Goal: Task Accomplishment & Management: Complete application form

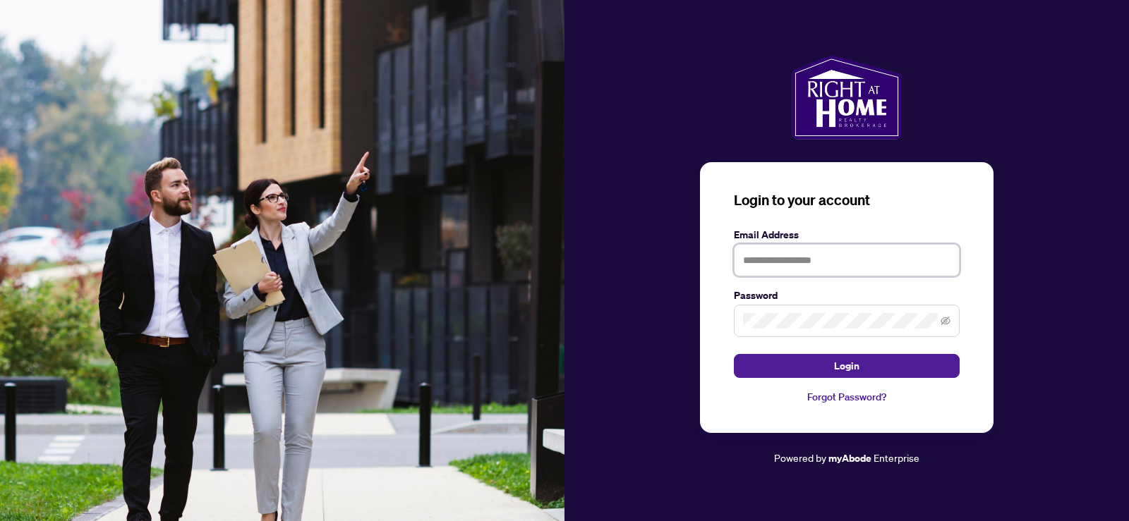
click at [767, 258] on input "text" at bounding box center [847, 260] width 226 height 32
type input "**********"
click at [734, 354] on button "Login" at bounding box center [847, 366] width 226 height 24
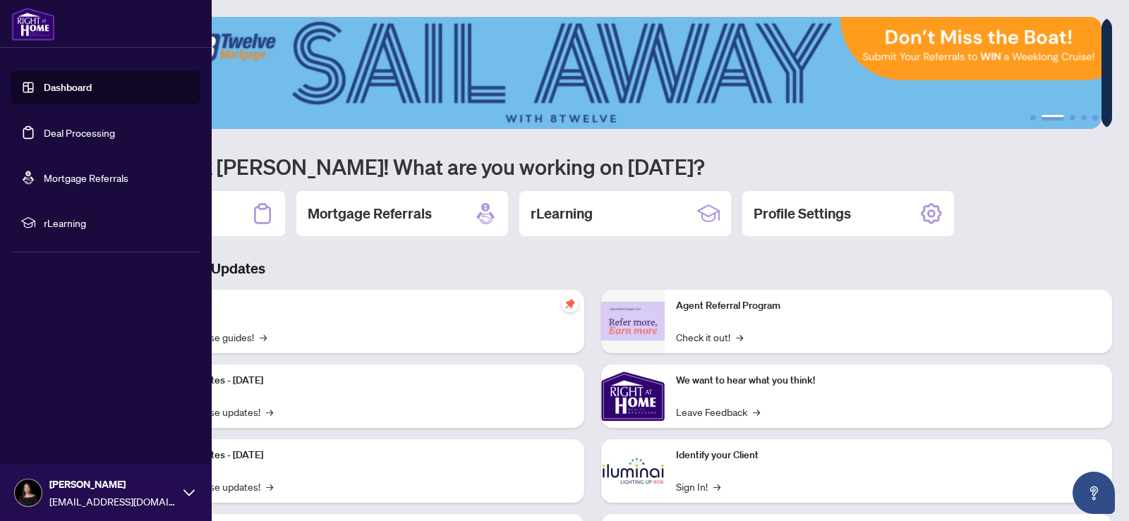
click at [44, 83] on link "Dashboard" at bounding box center [68, 87] width 48 height 13
click at [78, 132] on link "Deal Processing" at bounding box center [79, 132] width 71 height 13
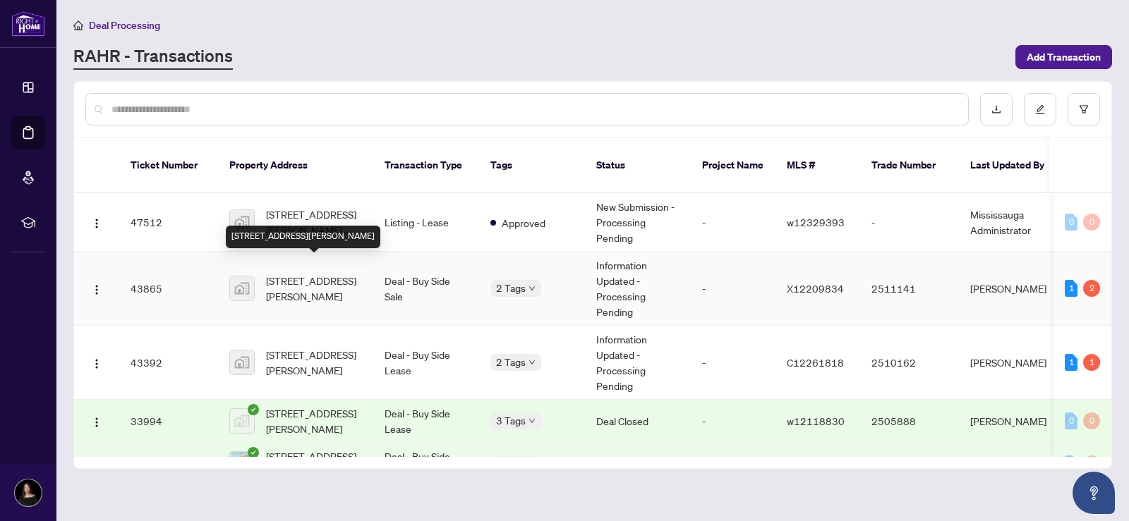
click at [325, 273] on span "[STREET_ADDRESS][PERSON_NAME]" at bounding box center [314, 288] width 96 height 31
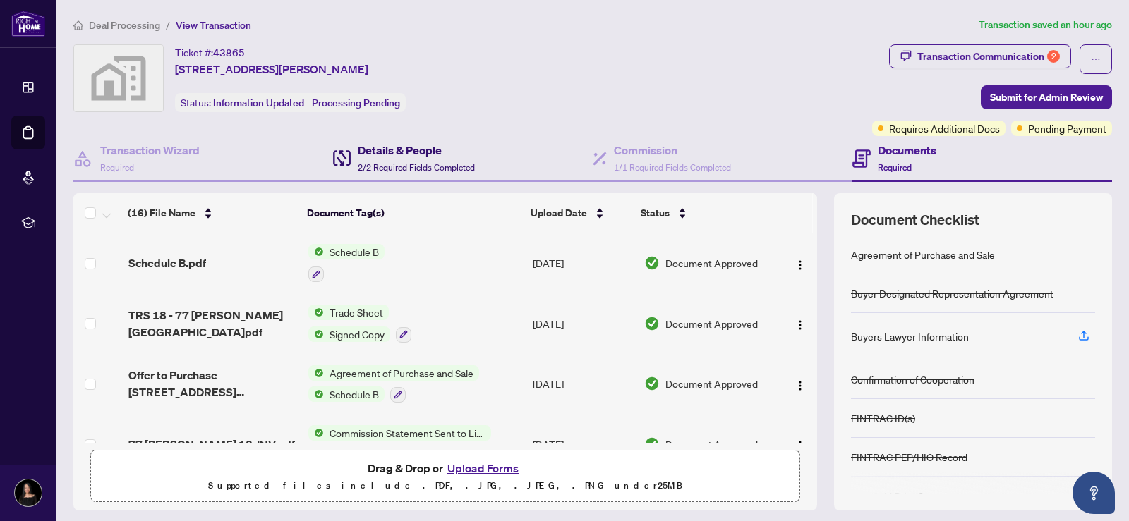
click at [401, 164] on span "2/2 Required Fields Completed" at bounding box center [416, 167] width 117 height 11
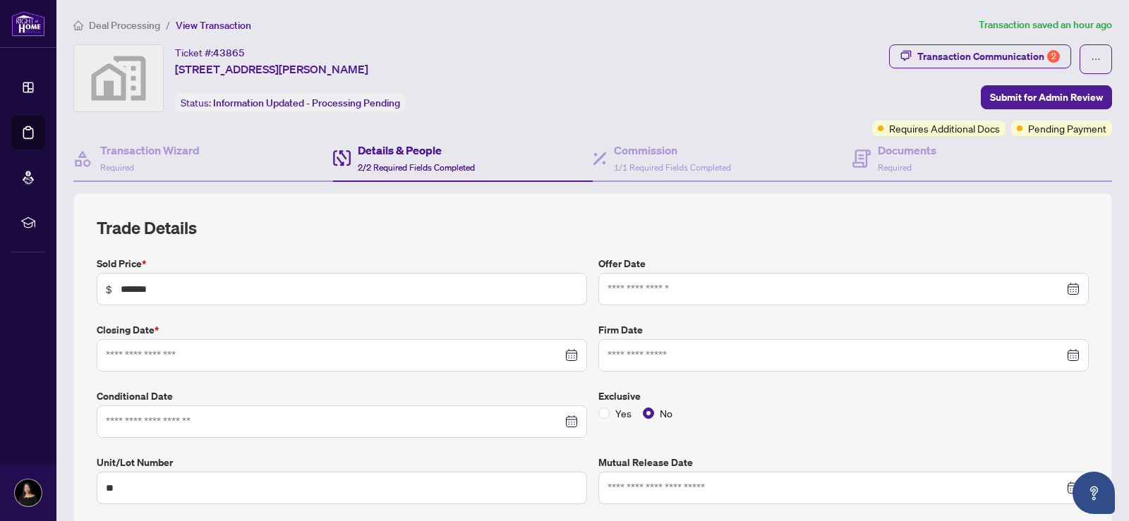
type input "**********"
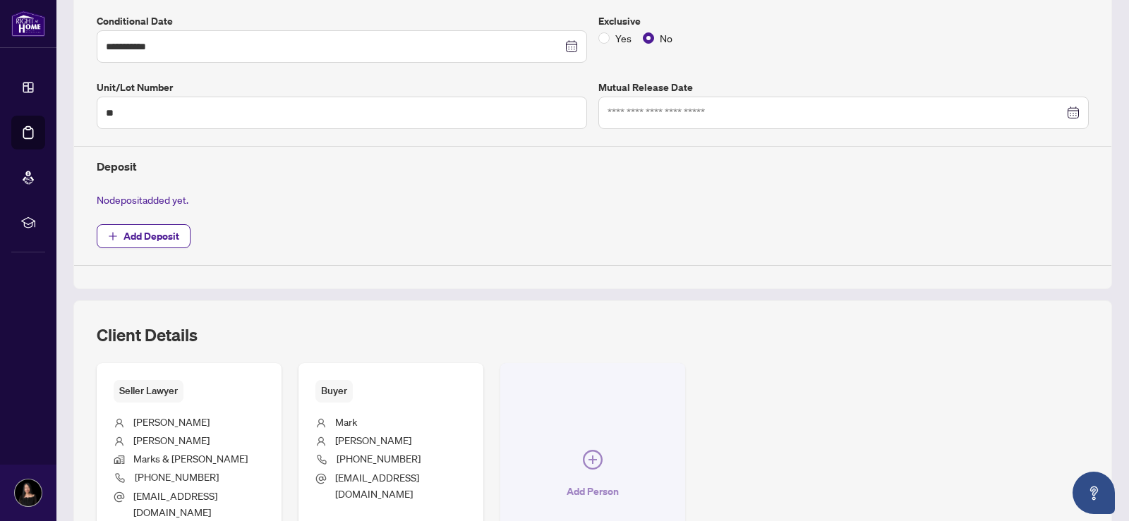
scroll to position [553, 0]
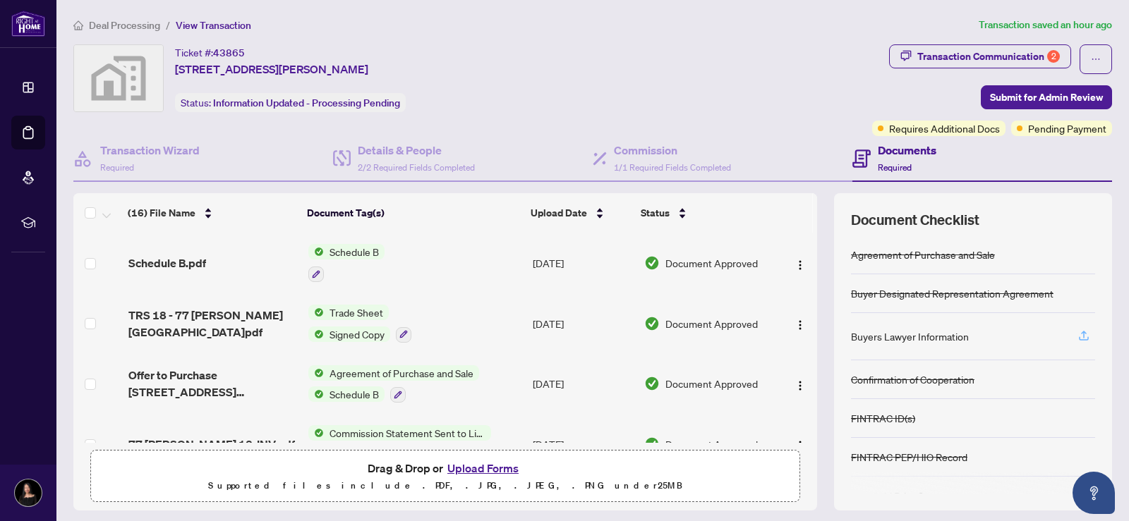
click at [1077, 335] on icon "button" at bounding box center [1083, 335] width 13 height 13
click at [399, 147] on h4 "Details & People" at bounding box center [416, 150] width 117 height 17
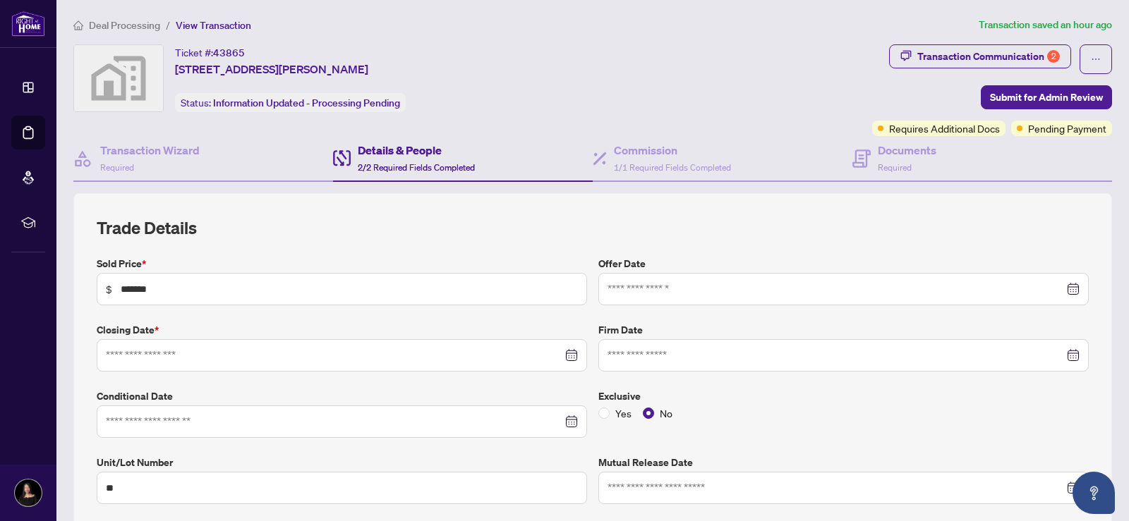
type input "**********"
click at [938, 132] on span "Requires Additional Docs" at bounding box center [944, 129] width 111 height 16
click at [890, 130] on span "Requires Additional Docs" at bounding box center [944, 129] width 111 height 16
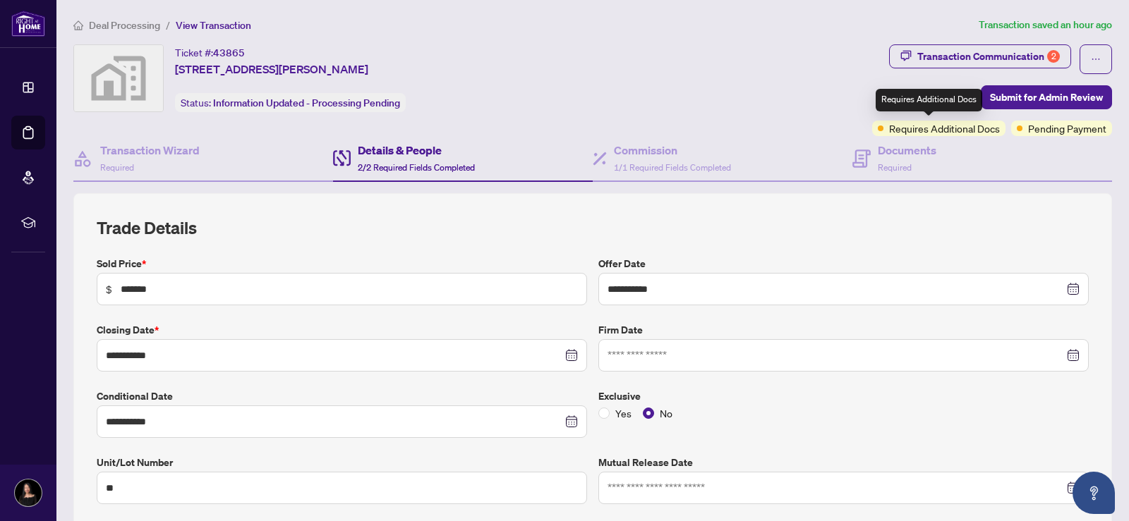
click at [889, 132] on span "Requires Additional Docs" at bounding box center [944, 129] width 111 height 16
click at [138, 150] on h4 "Transaction Wizard" at bounding box center [149, 150] width 99 height 17
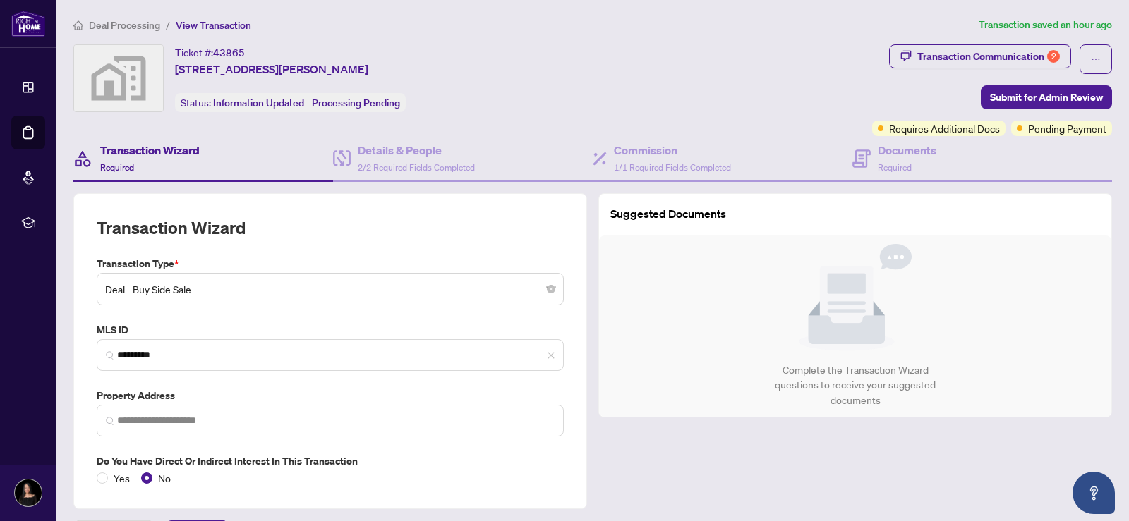
type input "**********"
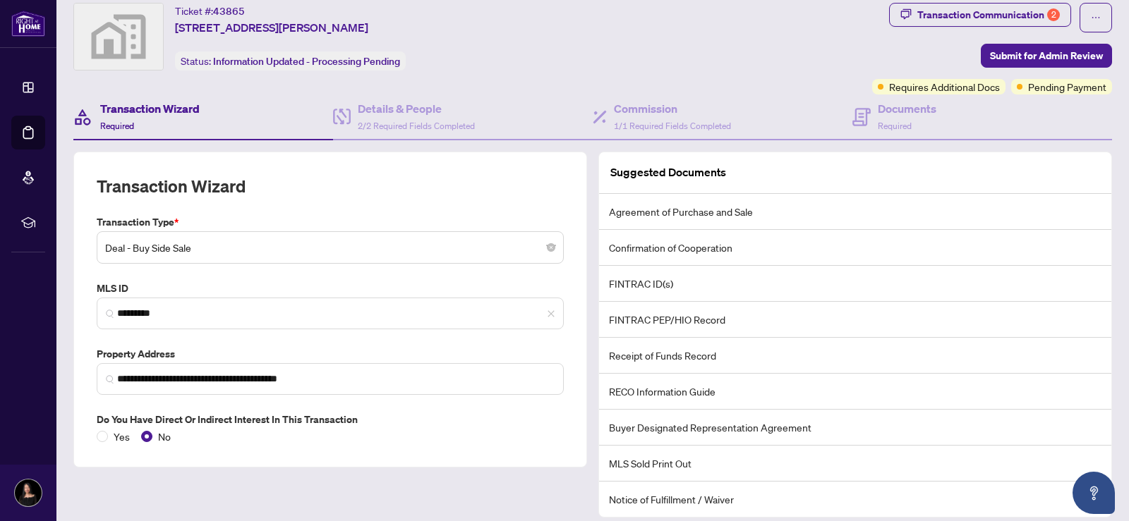
scroll to position [139, 0]
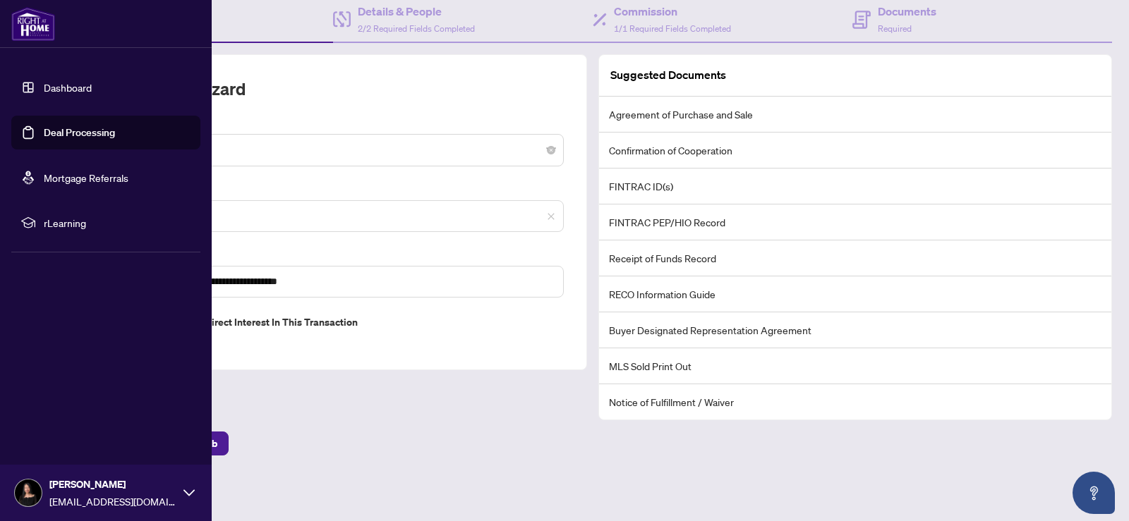
click at [44, 92] on link "Dashboard" at bounding box center [68, 87] width 48 height 13
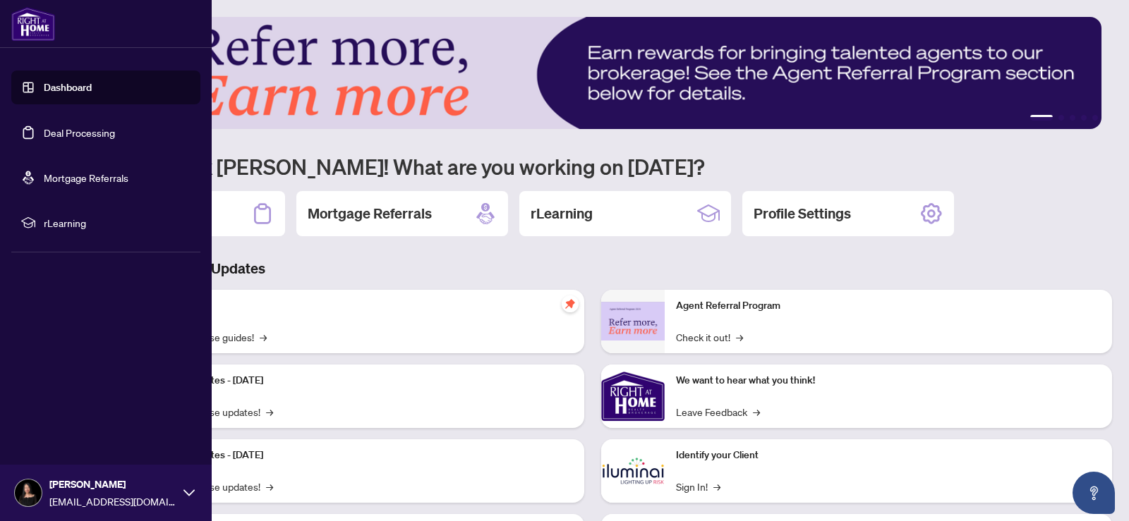
click at [53, 131] on link "Deal Processing" at bounding box center [79, 132] width 71 height 13
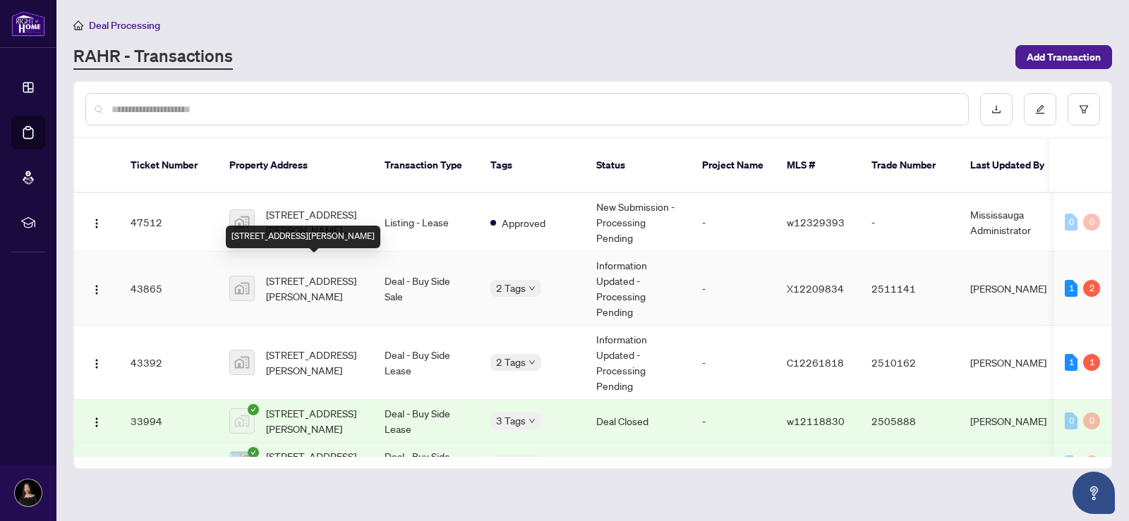
click at [314, 274] on span "[STREET_ADDRESS][PERSON_NAME]" at bounding box center [314, 288] width 96 height 31
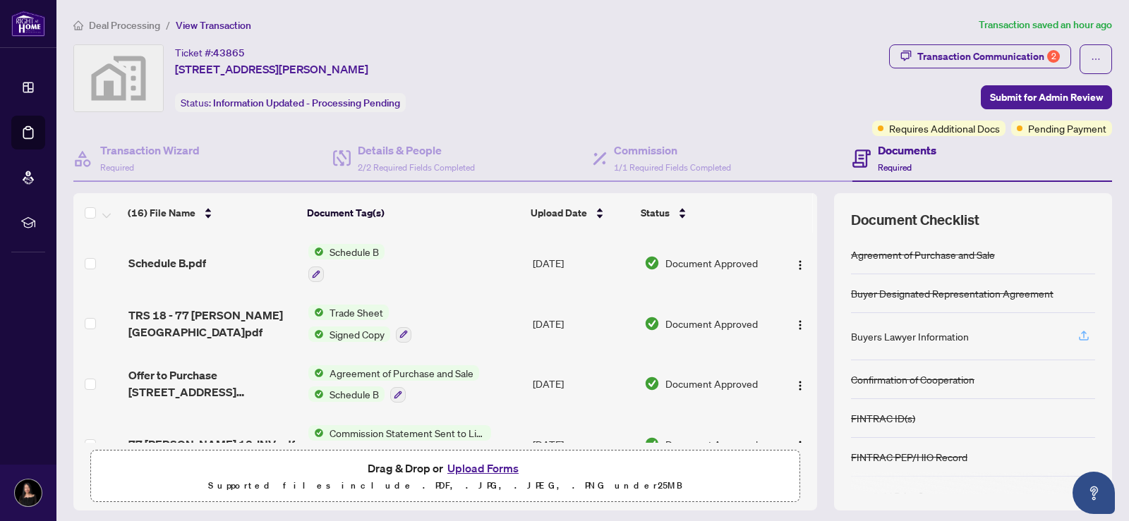
click at [1081, 337] on icon "button" at bounding box center [1084, 334] width 6 height 7
click at [1077, 337] on icon "button" at bounding box center [1083, 335] width 13 height 13
click at [1077, 332] on icon "button" at bounding box center [1083, 335] width 13 height 13
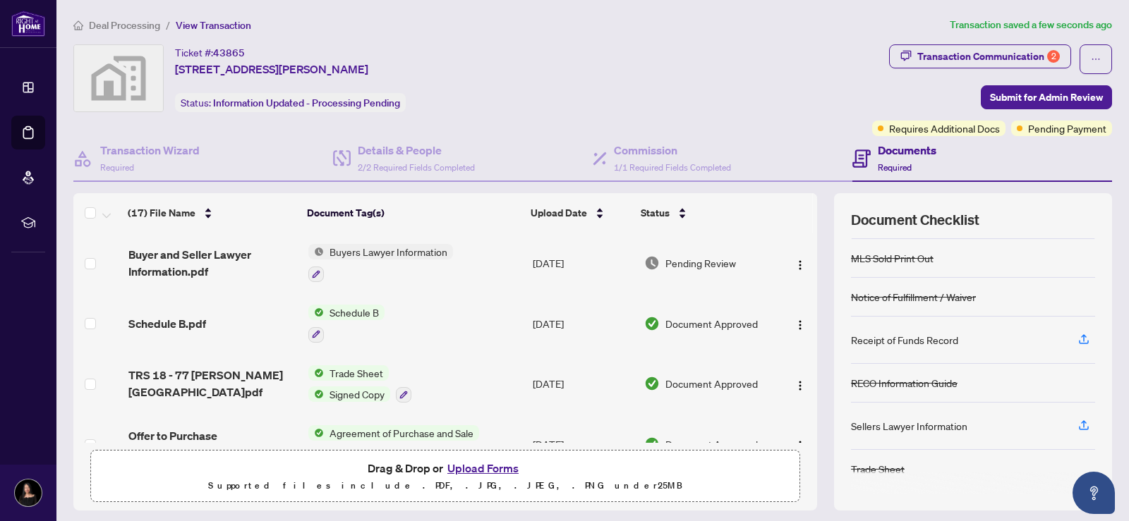
scroll to position [141, 0]
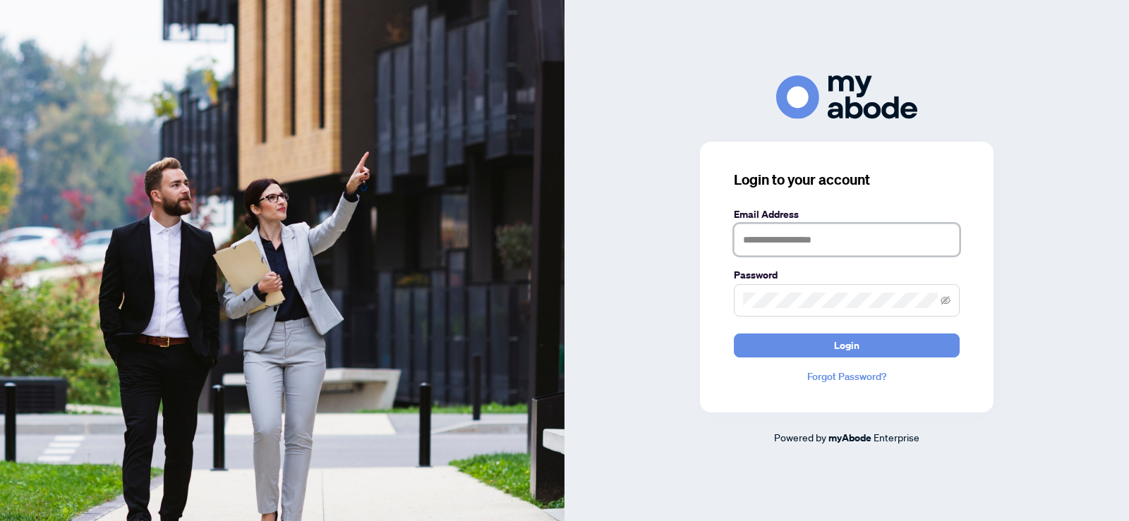
click at [844, 237] on input "text" at bounding box center [847, 240] width 226 height 32
type input "**********"
click at [734, 334] on button "Login" at bounding box center [847, 346] width 226 height 24
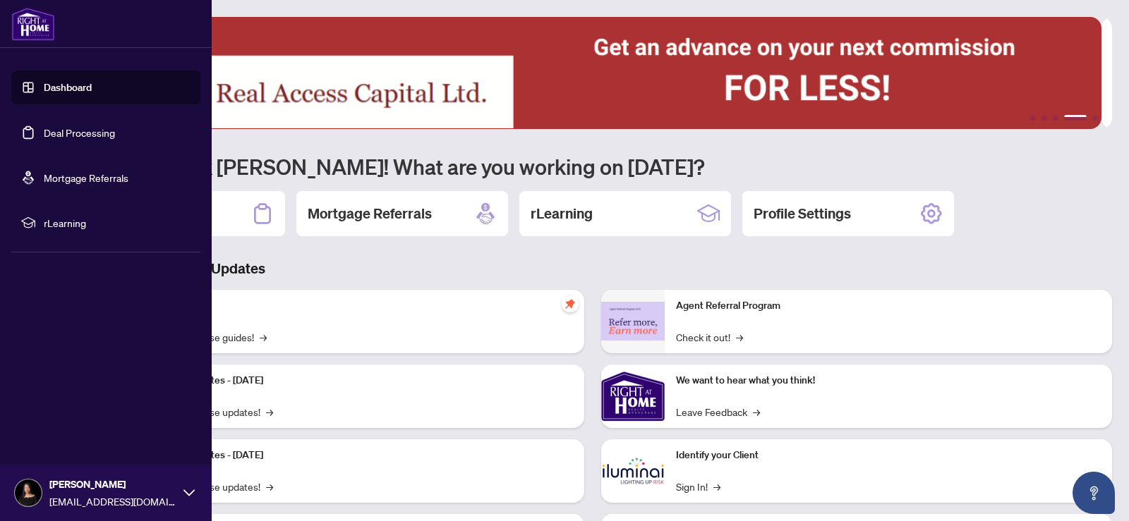
click at [71, 130] on link "Deal Processing" at bounding box center [79, 132] width 71 height 13
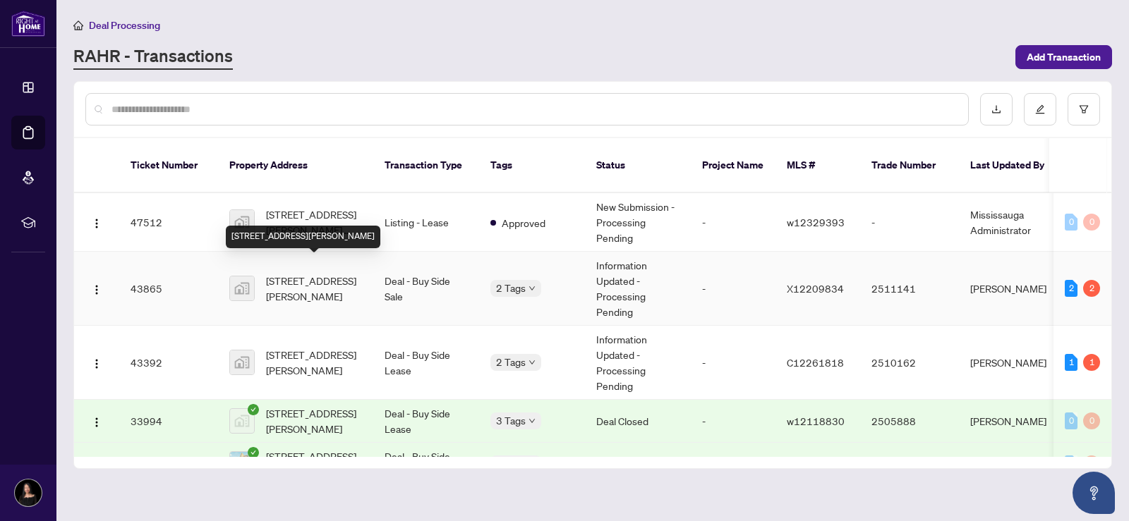
click at [289, 273] on span "[STREET_ADDRESS][PERSON_NAME]" at bounding box center [314, 288] width 96 height 31
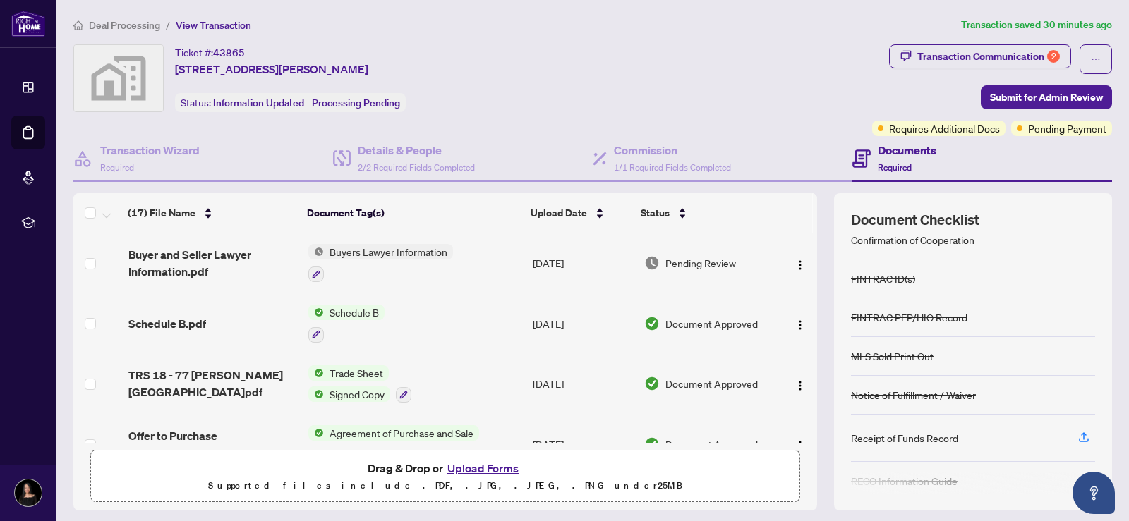
scroll to position [229, 0]
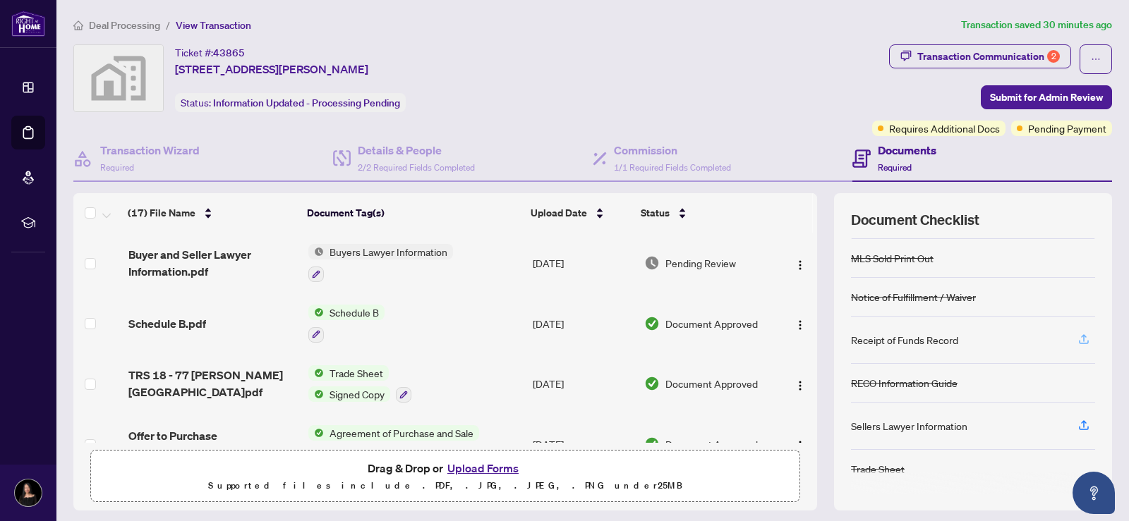
click at [1077, 341] on icon "button" at bounding box center [1083, 339] width 13 height 13
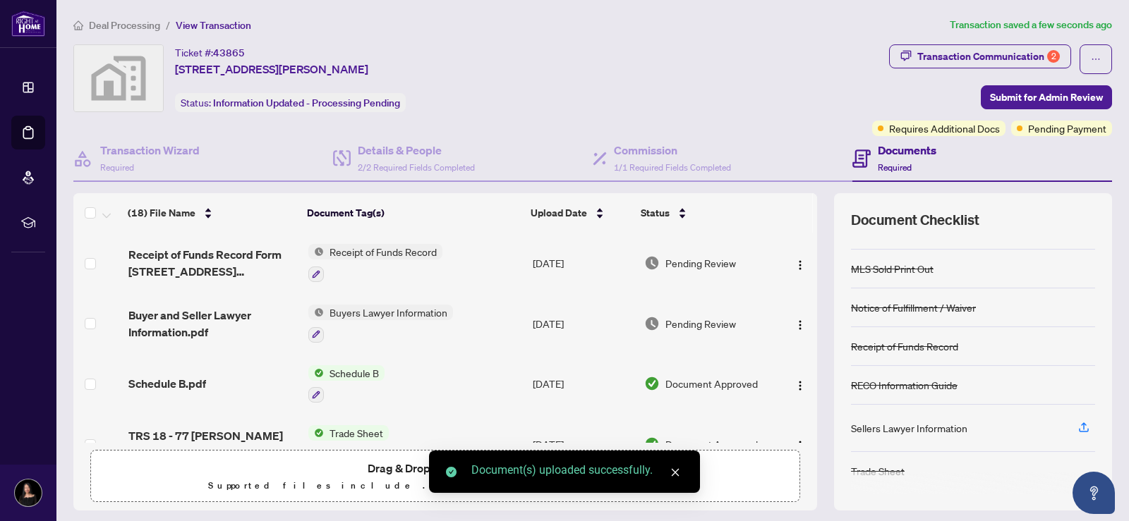
scroll to position [221, 0]
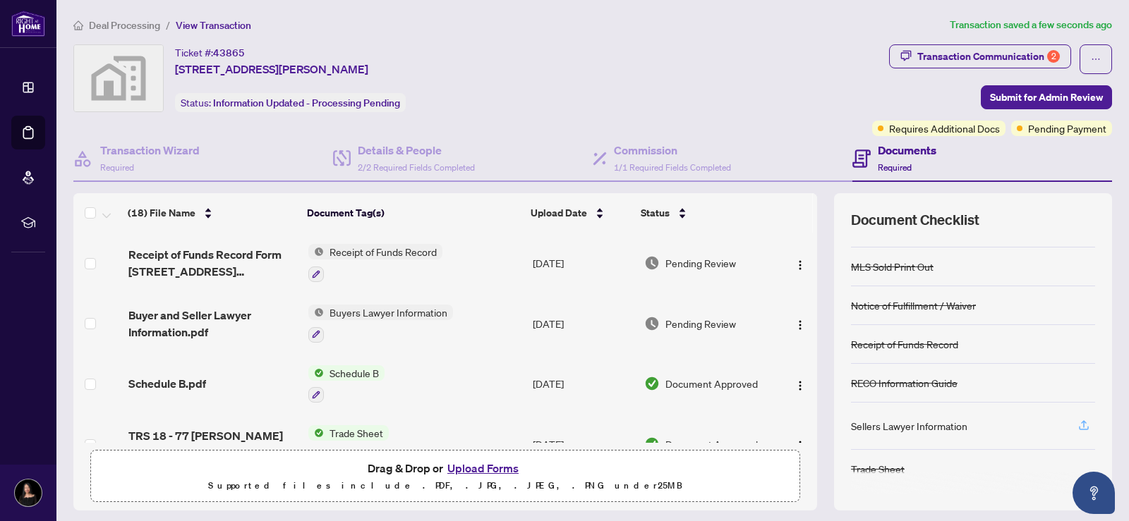
click at [1077, 422] on icon "button" at bounding box center [1083, 425] width 13 height 13
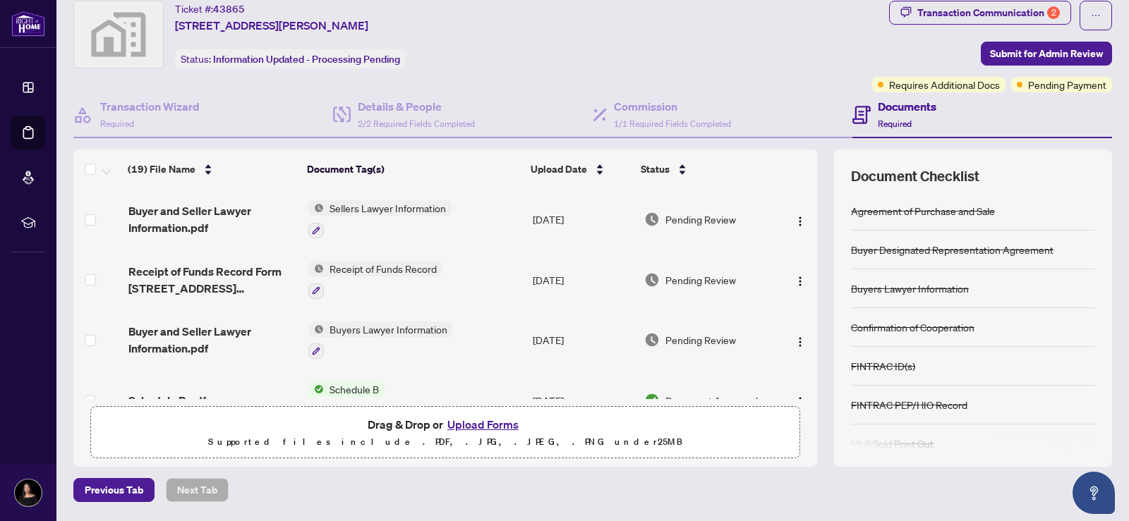
scroll to position [0, 0]
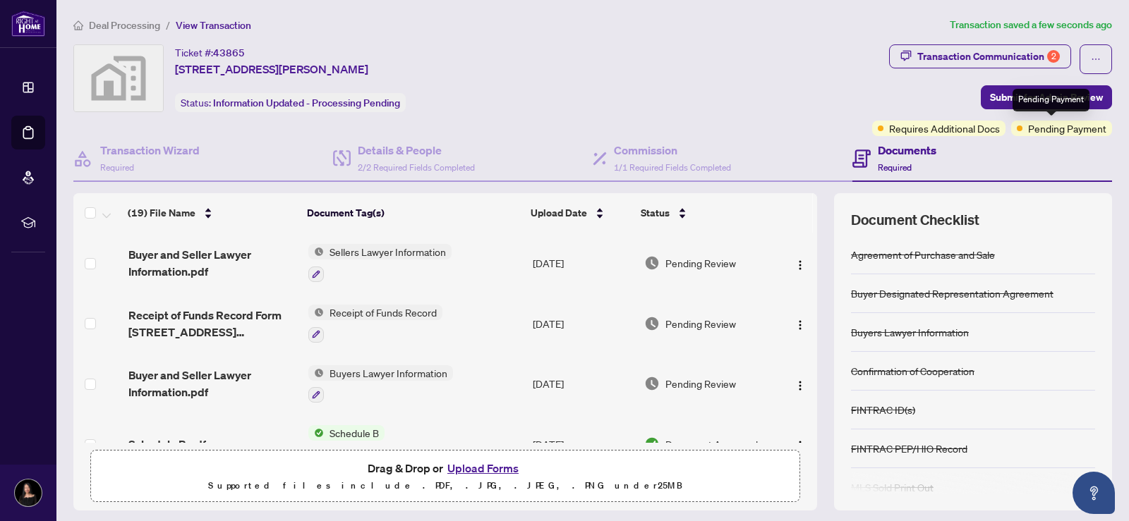
click at [1024, 102] on div "Pending Payment" at bounding box center [1050, 100] width 77 height 23
click at [991, 95] on span "Submit for Admin Review" at bounding box center [1046, 97] width 113 height 23
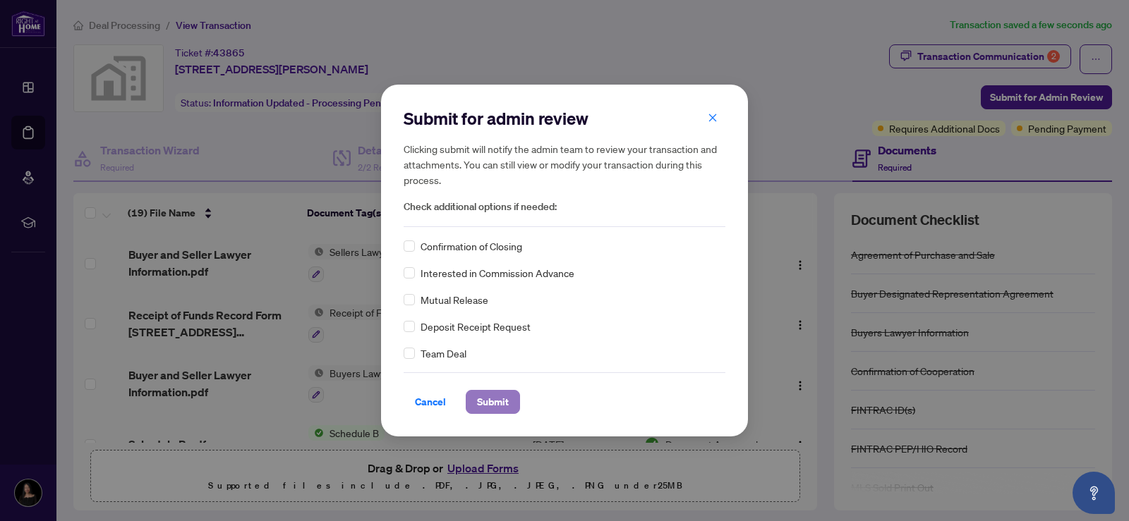
click at [491, 404] on span "Submit" at bounding box center [493, 402] width 32 height 23
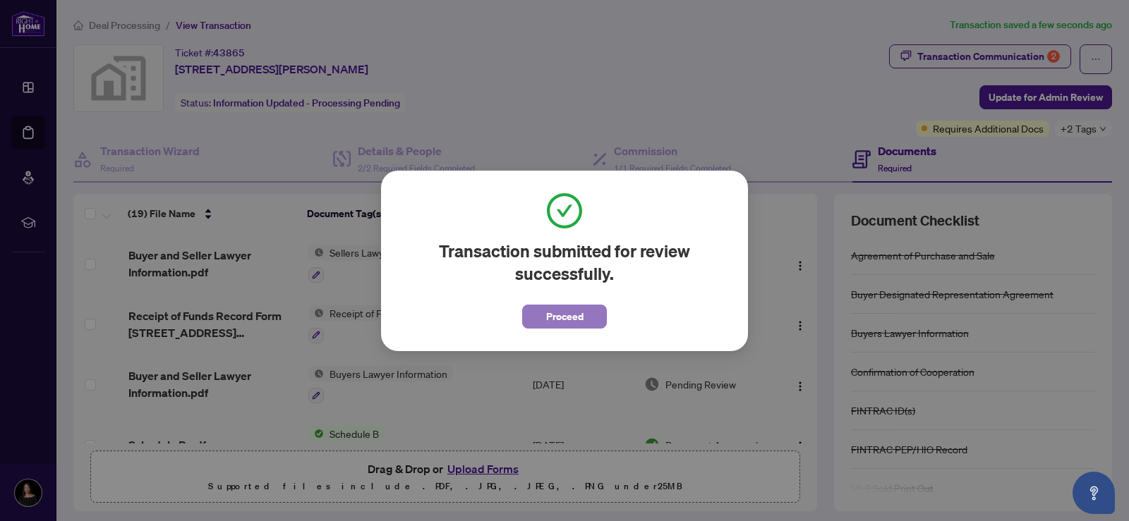
click at [573, 316] on span "Proceed" at bounding box center [564, 316] width 37 height 23
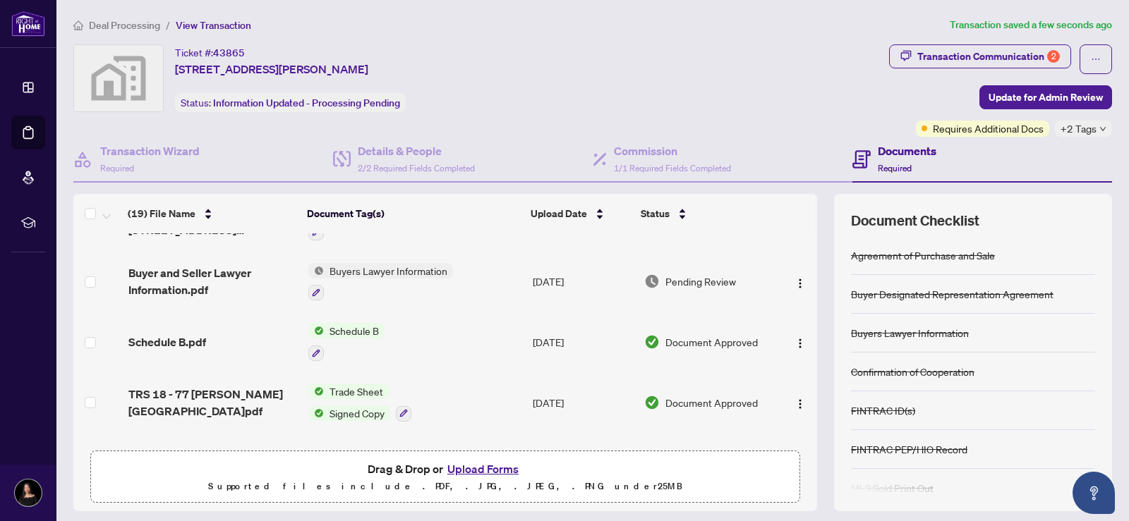
scroll to position [212, 0]
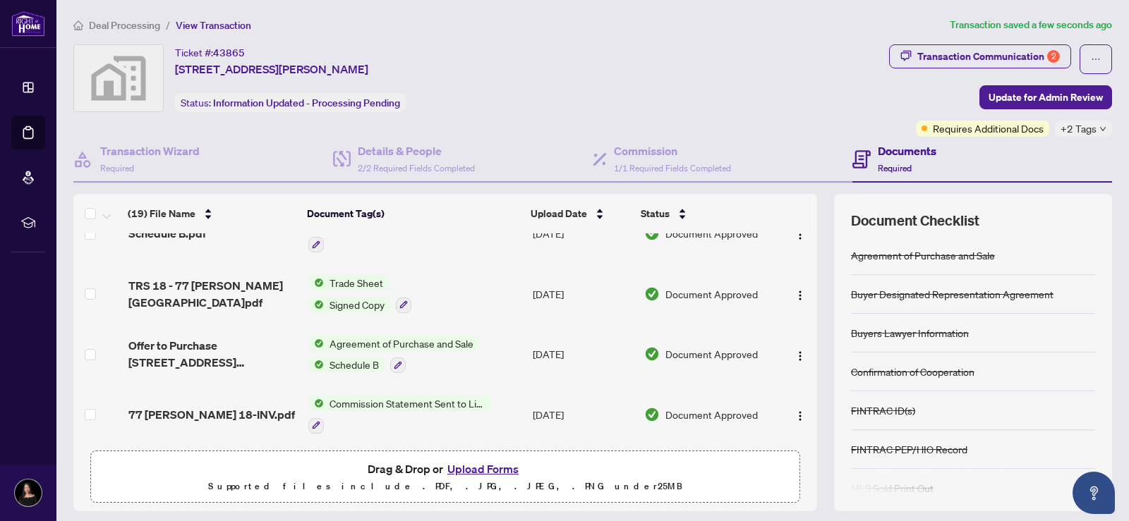
click at [349, 284] on span "Trade Sheet" at bounding box center [356, 283] width 65 height 16
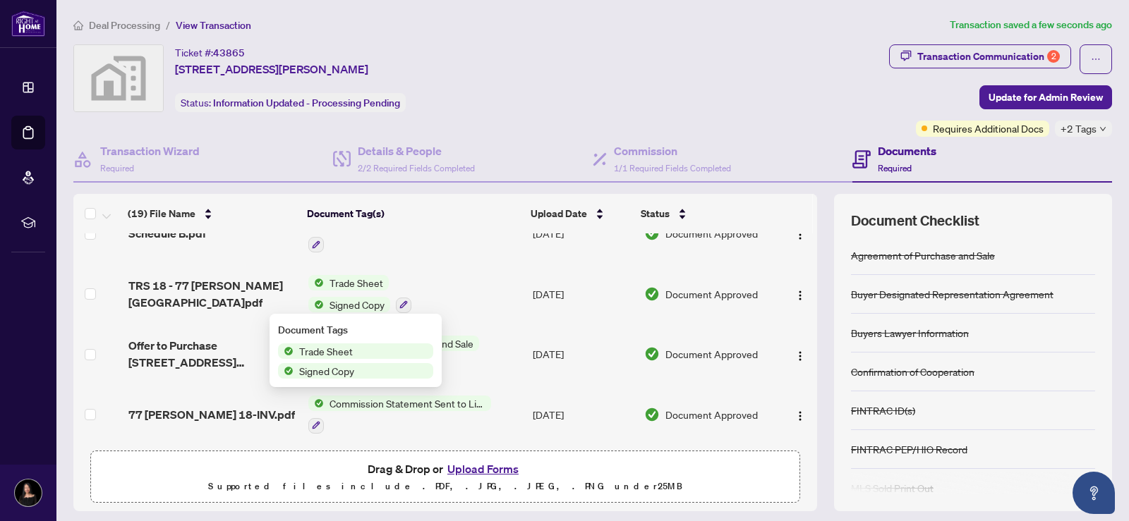
click at [331, 354] on span "Trade Sheet" at bounding box center [325, 352] width 65 height 16
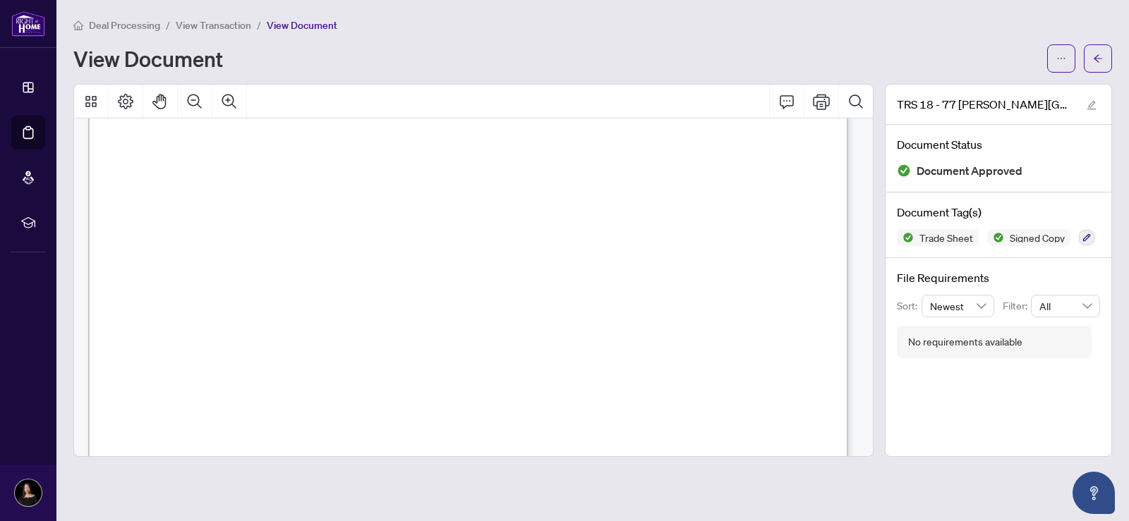
scroll to position [353, 0]
